Goal: Obtain resource: Obtain resource

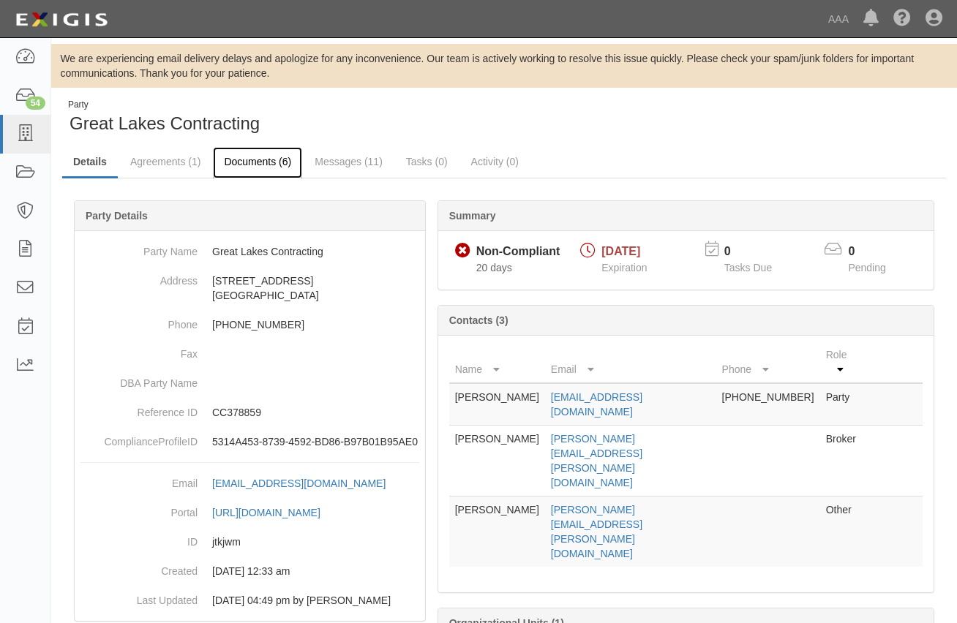
click at [271, 164] on link "Documents (6)" at bounding box center [257, 162] width 89 height 31
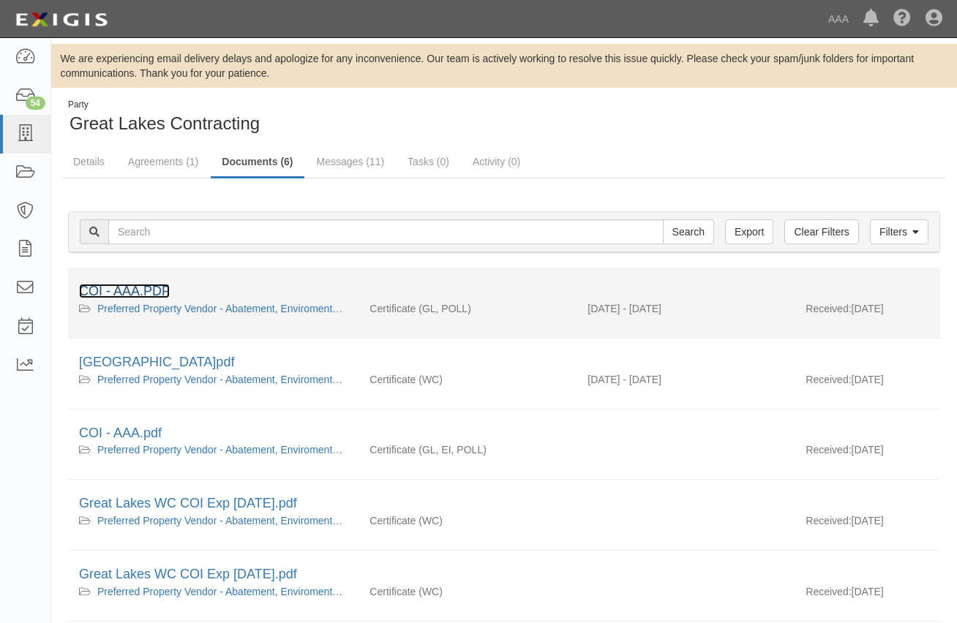
click at [140, 297] on link "COI - AAA.PDF" at bounding box center [124, 291] width 91 height 15
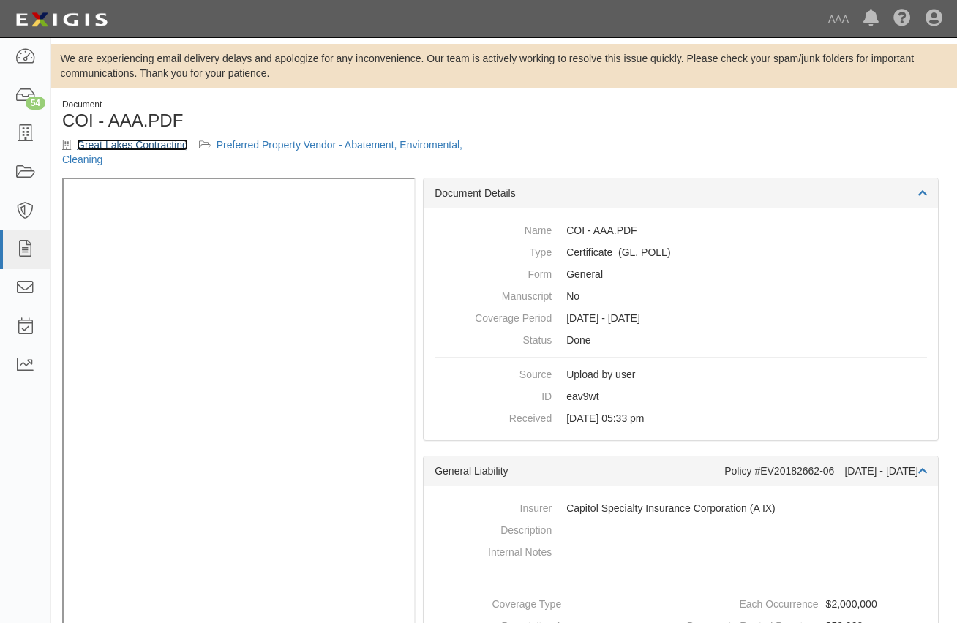
click at [139, 150] on link "Great Lakes Contracting" at bounding box center [132, 145] width 111 height 12
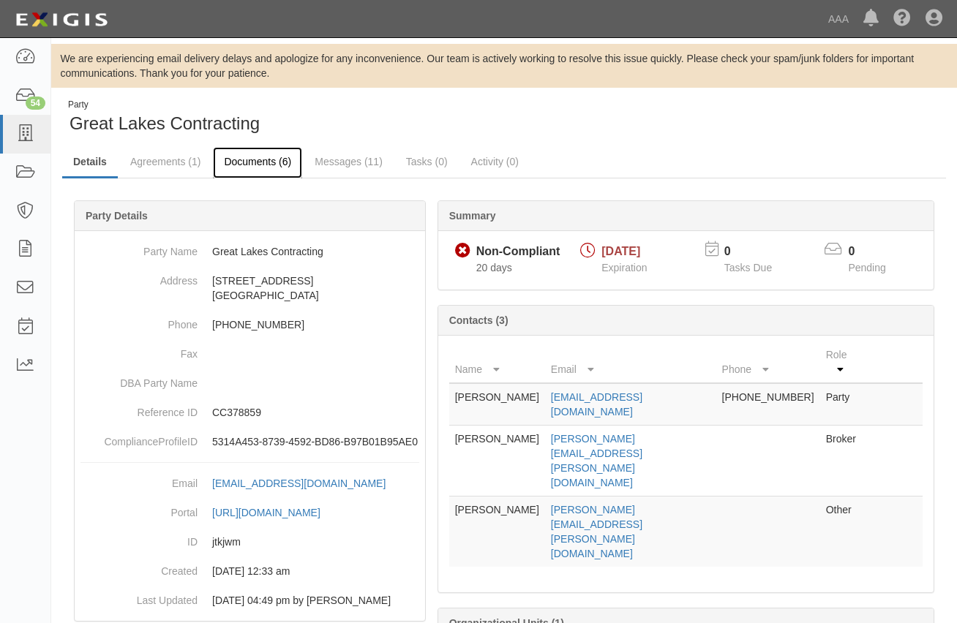
click at [278, 162] on link "Documents (6)" at bounding box center [257, 162] width 89 height 31
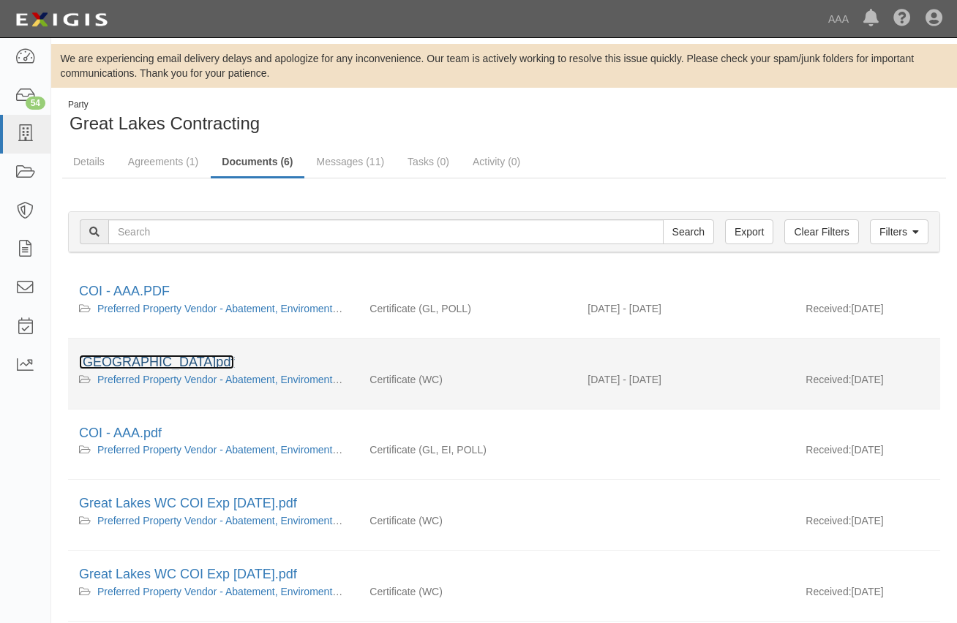
click at [156, 360] on link "[GEOGRAPHIC_DATA]pdf" at bounding box center [156, 362] width 155 height 15
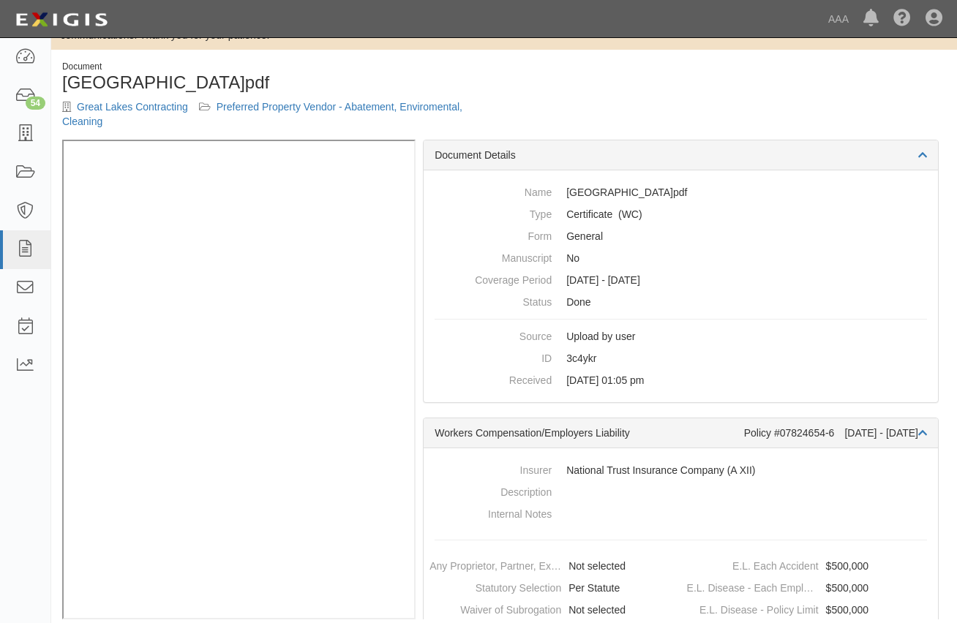
scroll to position [56, 0]
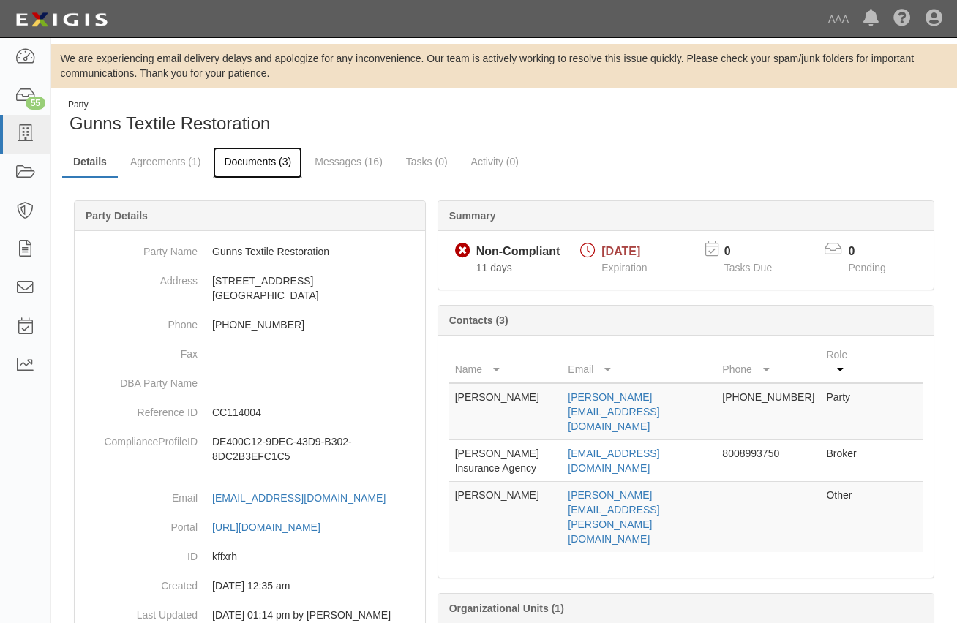
click at [250, 162] on link "Documents (3)" at bounding box center [257, 162] width 89 height 31
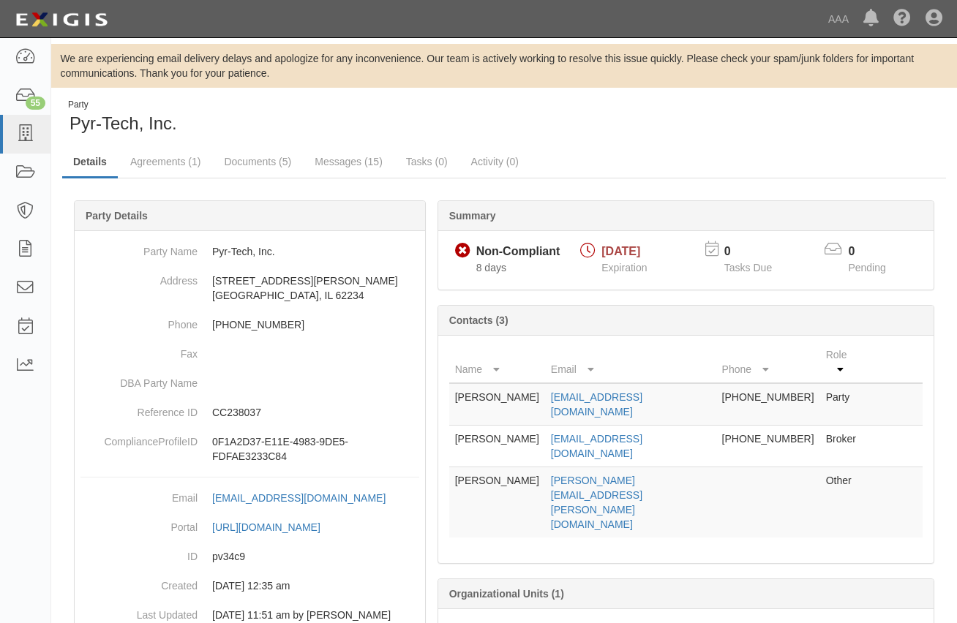
click at [225, 166] on link "Documents (5)" at bounding box center [257, 161] width 89 height 29
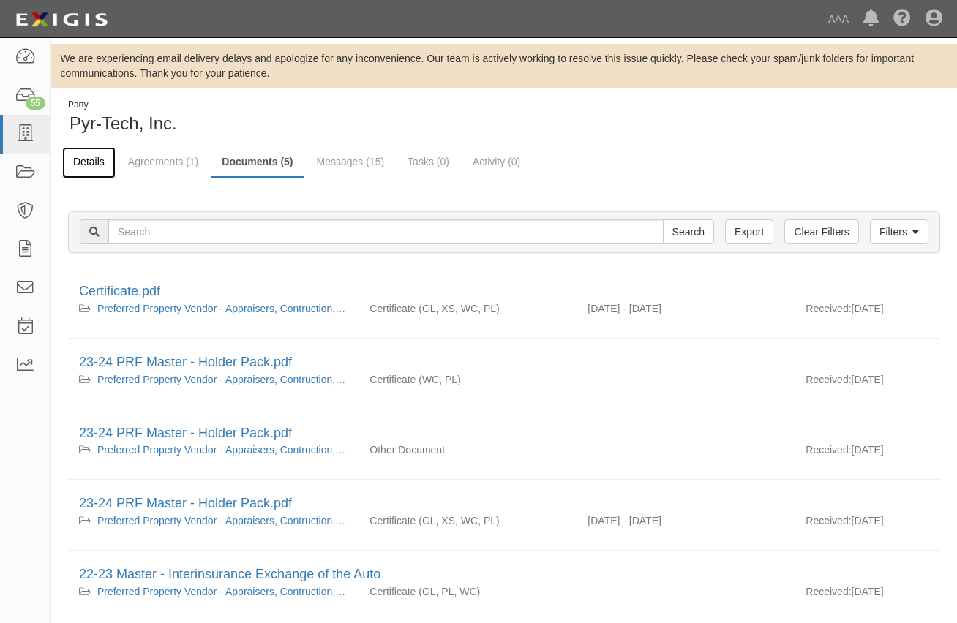
click at [84, 167] on link "Details" at bounding box center [88, 162] width 53 height 31
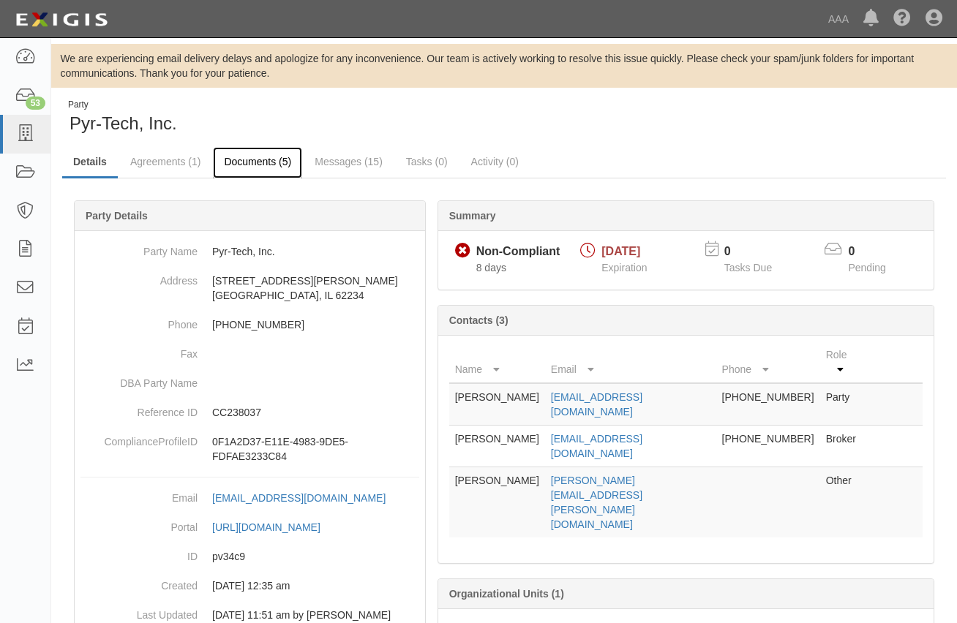
click at [270, 163] on link "Documents (5)" at bounding box center [257, 162] width 89 height 31
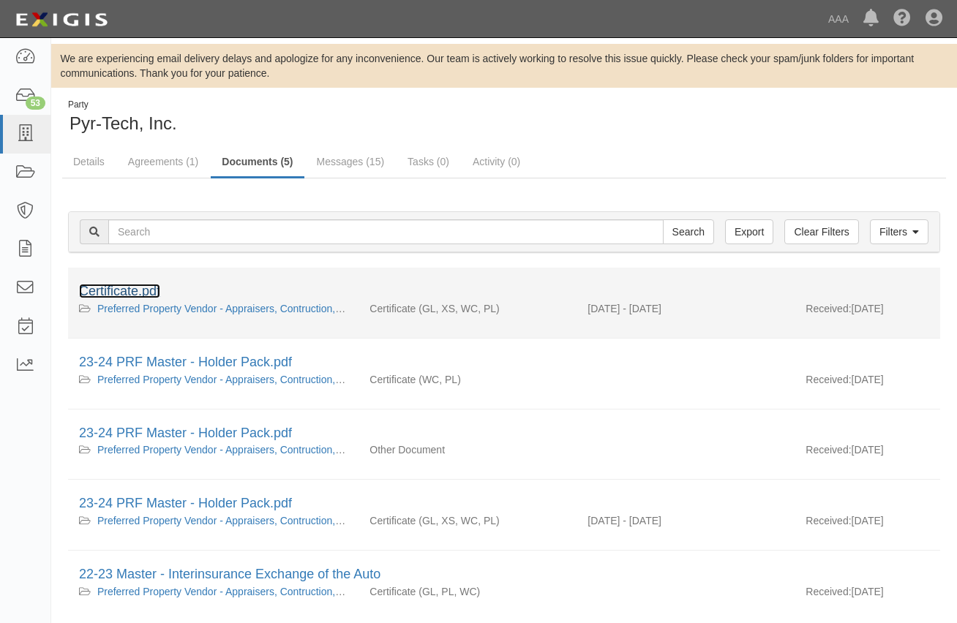
click at [159, 290] on link "Certificate.pdf" at bounding box center [119, 291] width 81 height 15
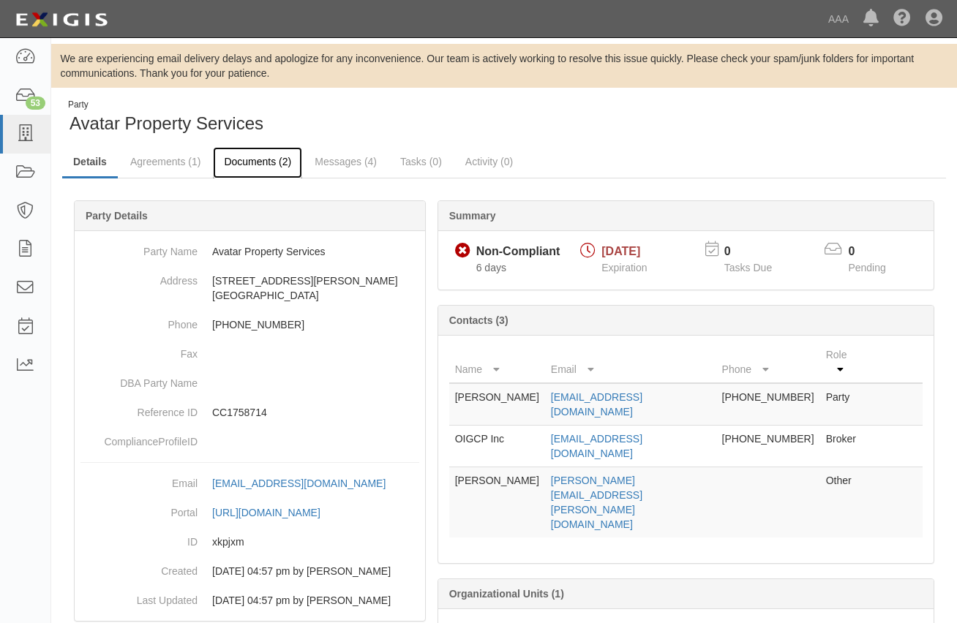
click at [241, 170] on link "Documents (2)" at bounding box center [257, 162] width 89 height 31
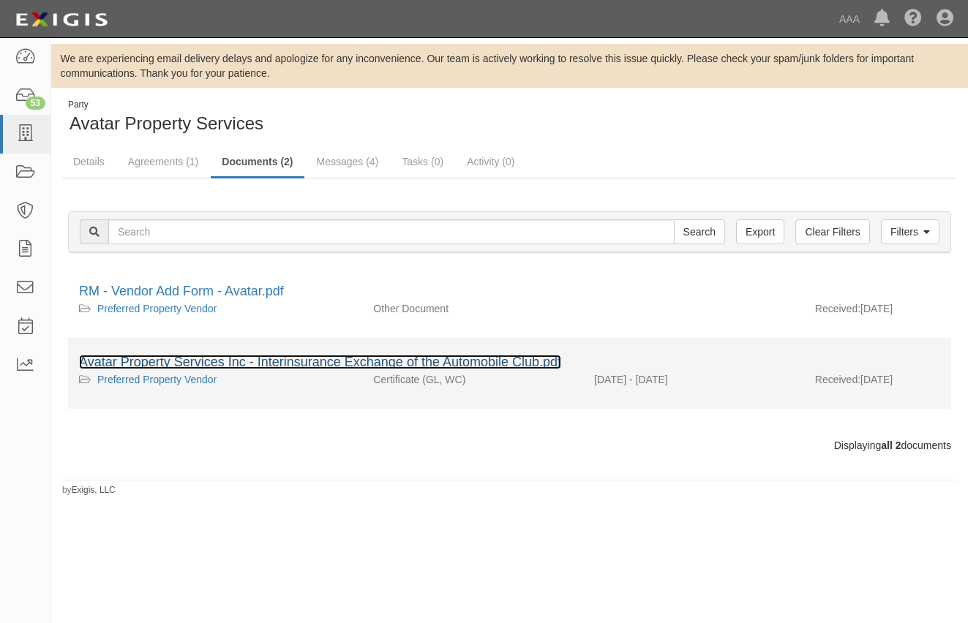
click at [318, 368] on link "Avatar Property Services Inc - Interinsurance Exchange of the Automobile Club.p…" at bounding box center [320, 362] width 482 height 15
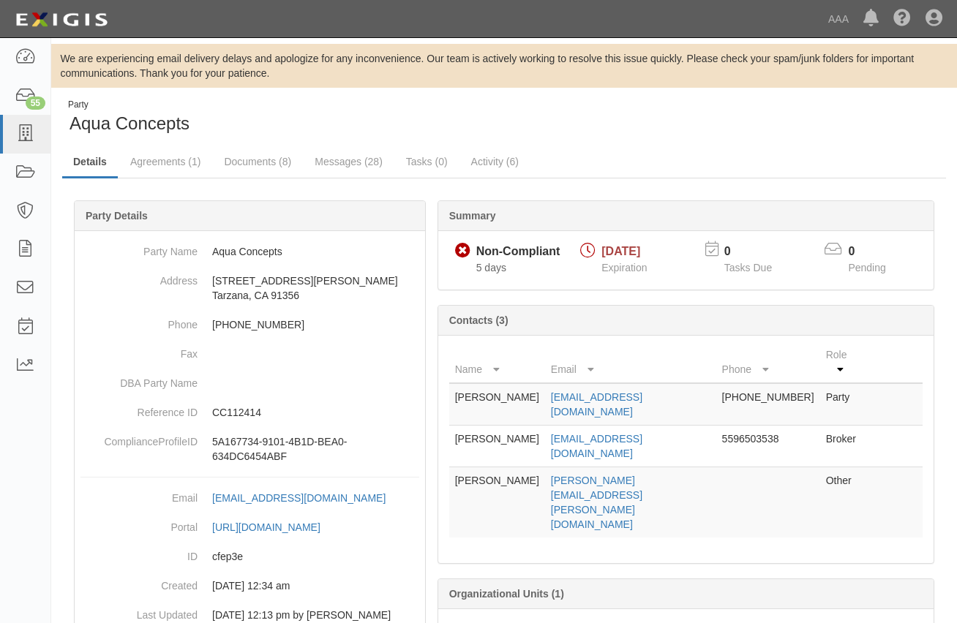
click at [263, 158] on link "Documents (8)" at bounding box center [257, 161] width 89 height 29
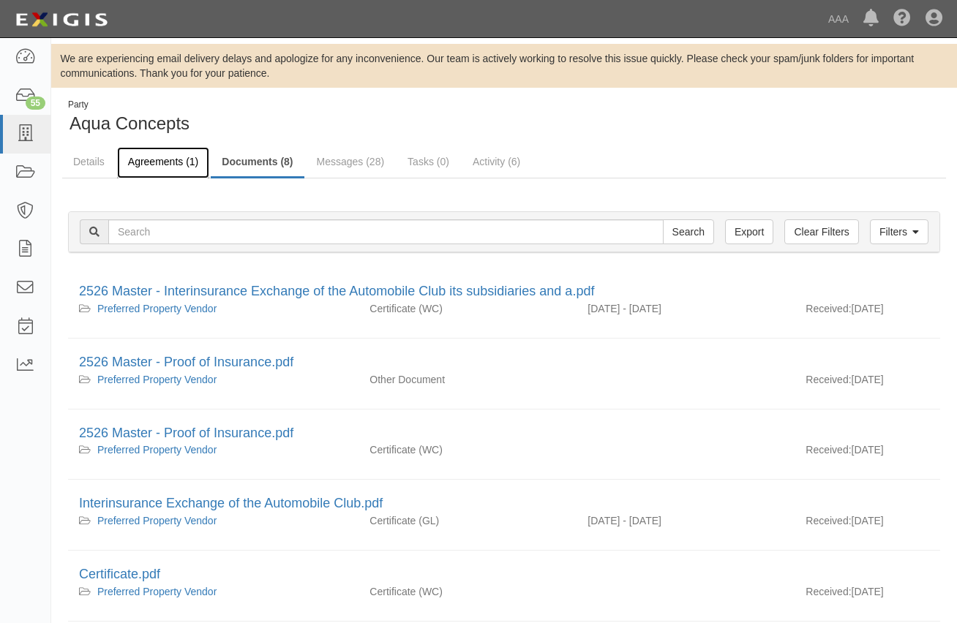
click at [120, 162] on link "Agreements (1)" at bounding box center [163, 162] width 92 height 31
click at [93, 164] on link "Details" at bounding box center [88, 162] width 53 height 31
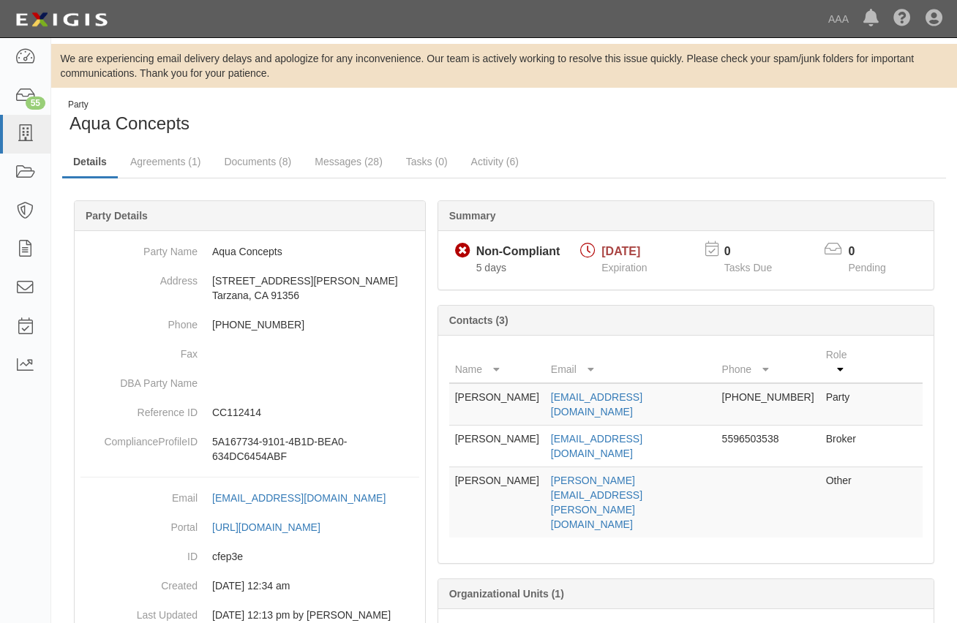
click at [283, 162] on link "Documents (8)" at bounding box center [257, 161] width 89 height 29
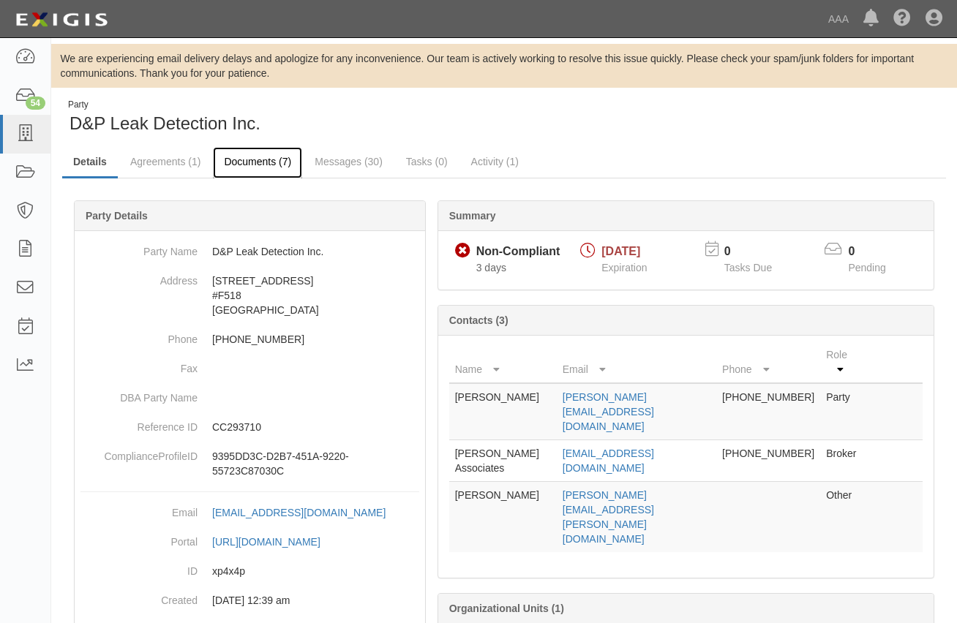
click at [257, 162] on link "Documents (7)" at bounding box center [257, 162] width 89 height 31
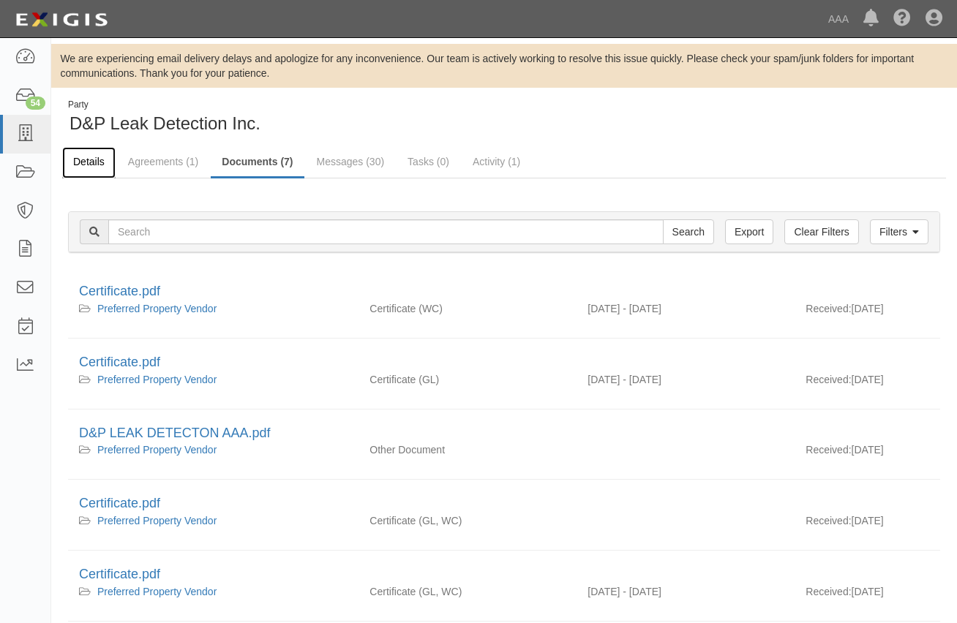
click at [99, 168] on link "Details" at bounding box center [88, 162] width 53 height 31
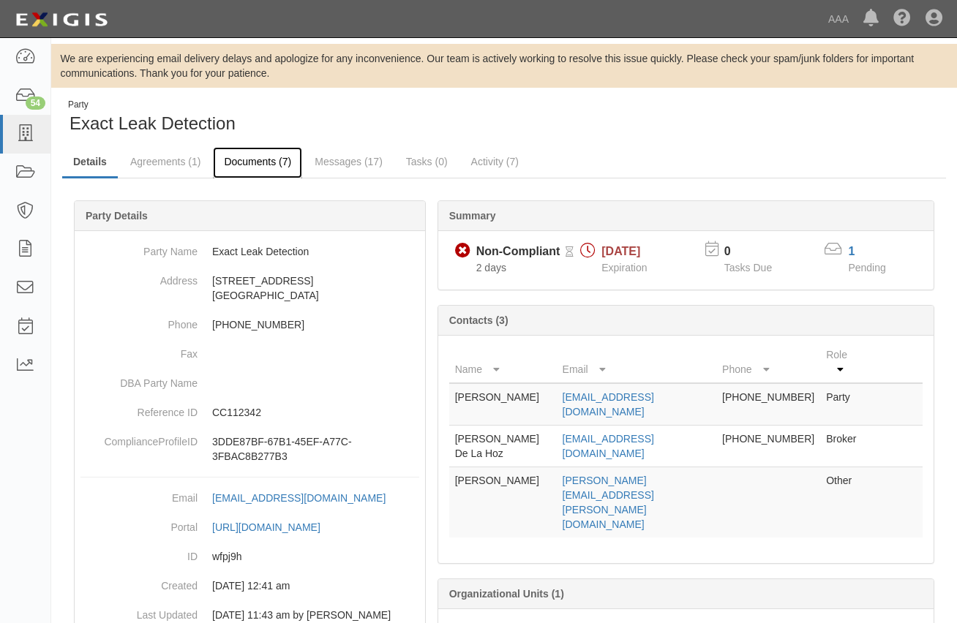
click at [265, 159] on link "Documents (7)" at bounding box center [257, 162] width 89 height 31
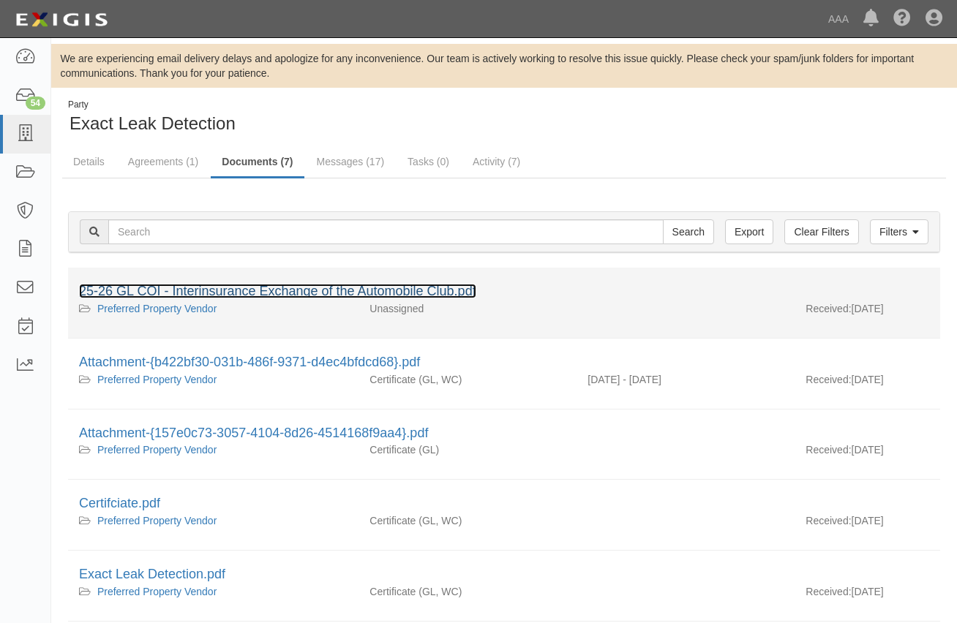
click at [339, 292] on link "25-26 GL COI - Interinsurance Exchange of the Automobile Club.pdf" at bounding box center [277, 291] width 397 height 15
